Goal: Transaction & Acquisition: Purchase product/service

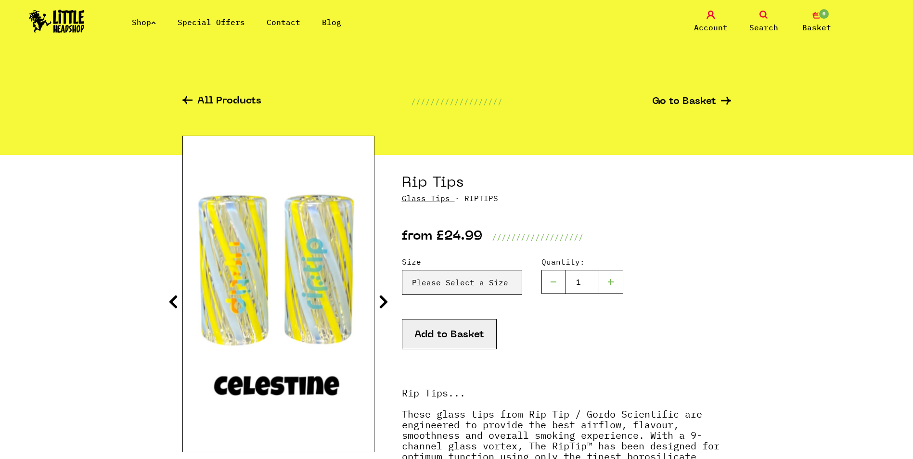
click at [52, 20] on img at bounding box center [57, 21] width 56 height 23
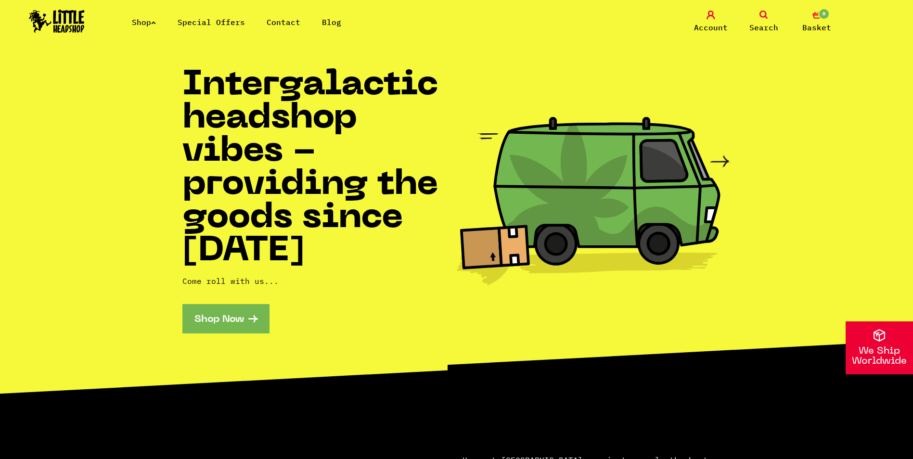
click at [156, 24] on icon at bounding box center [153, 23] width 5 height 4
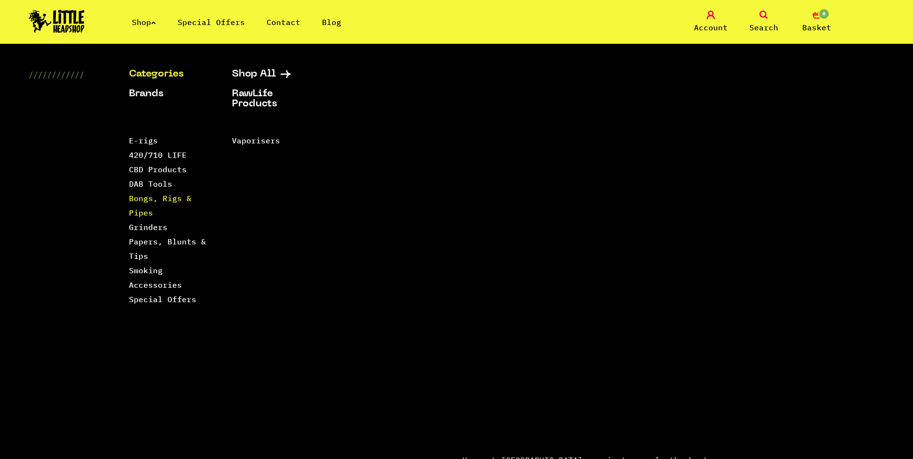
click at [150, 197] on link "Bongs, Rigs & Pipes" at bounding box center [160, 206] width 63 height 24
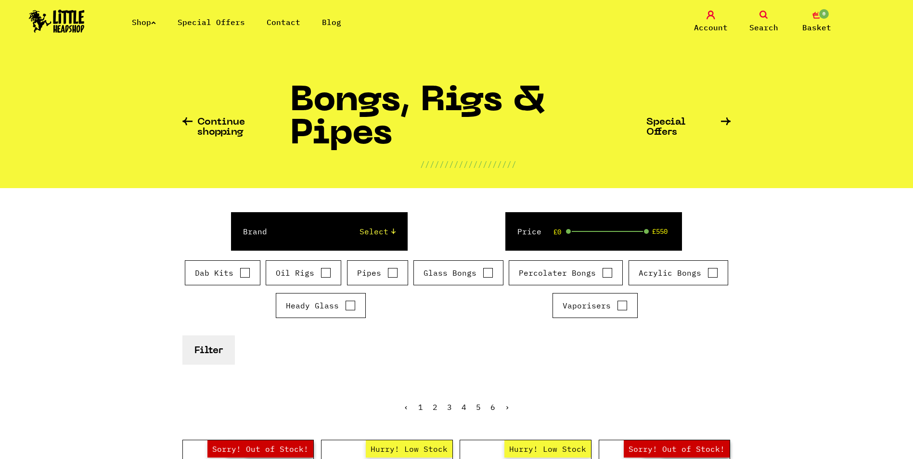
click at [321, 273] on input "Oil Rigs" at bounding box center [326, 273] width 11 height 10
checkbox input "true"
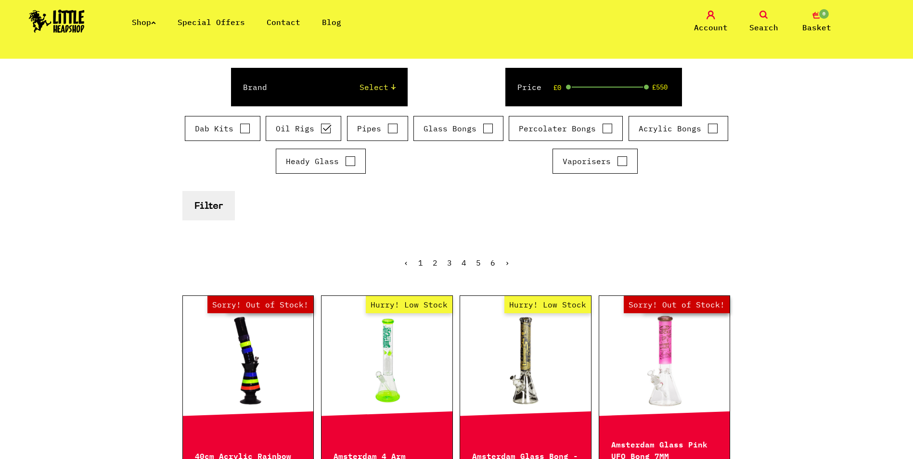
click at [316, 163] on label "Heady Glass" at bounding box center [321, 162] width 70 height 12
click at [345, 163] on input "Heady Glass" at bounding box center [350, 161] width 11 height 10
checkbox input "true"
drag, startPoint x: 225, startPoint y: 212, endPoint x: 348, endPoint y: 196, distance: 123.8
click at [348, 196] on form "Brand Select Cookies SF Grace Glass Boost Dab Lab Black Leaf Chongz Basil Bush …" at bounding box center [456, 144] width 549 height 153
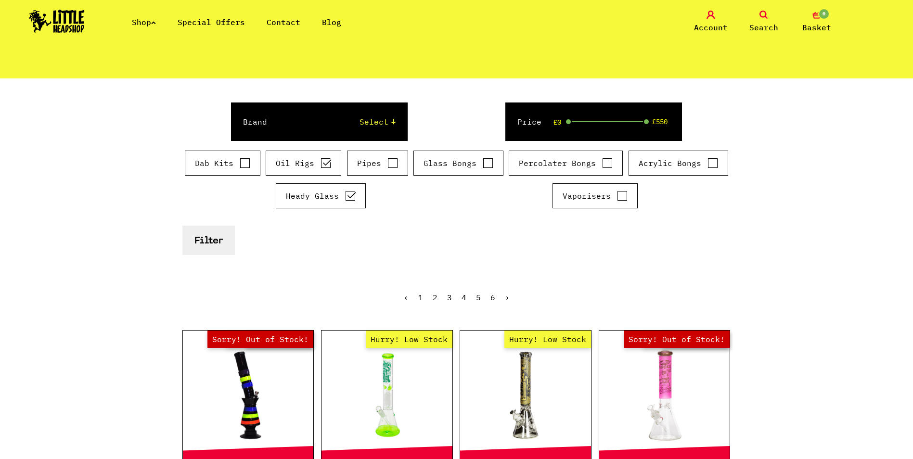
scroll to position [96, 0]
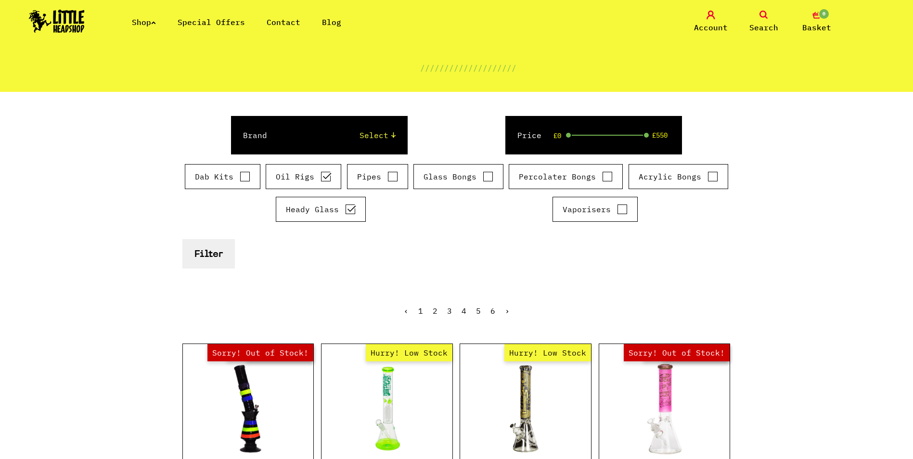
click at [195, 248] on button "Filter" at bounding box center [208, 253] width 52 height 29
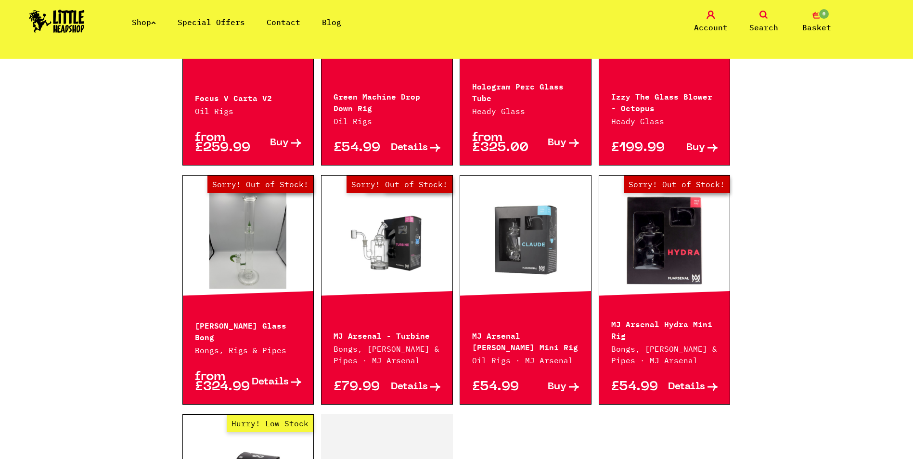
scroll to position [1396, 0]
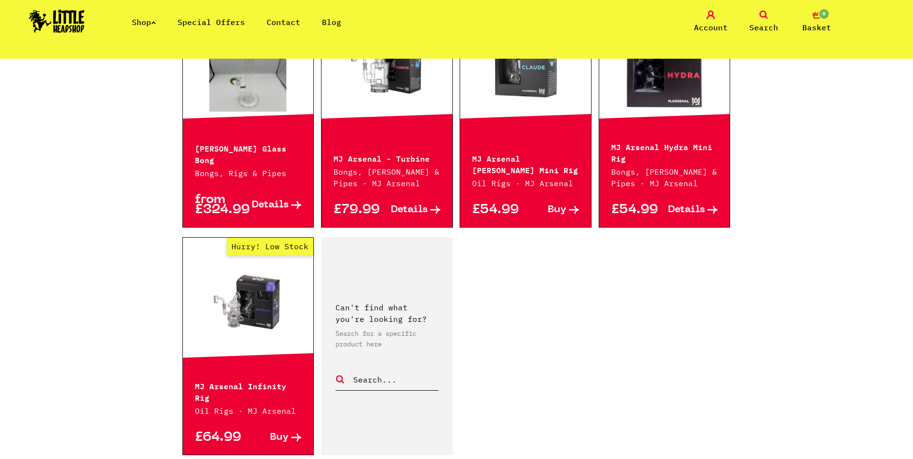
click at [285, 326] on link "Hurry! Low Stock" at bounding box center [248, 303] width 131 height 96
